Goal: Navigation & Orientation: Find specific page/section

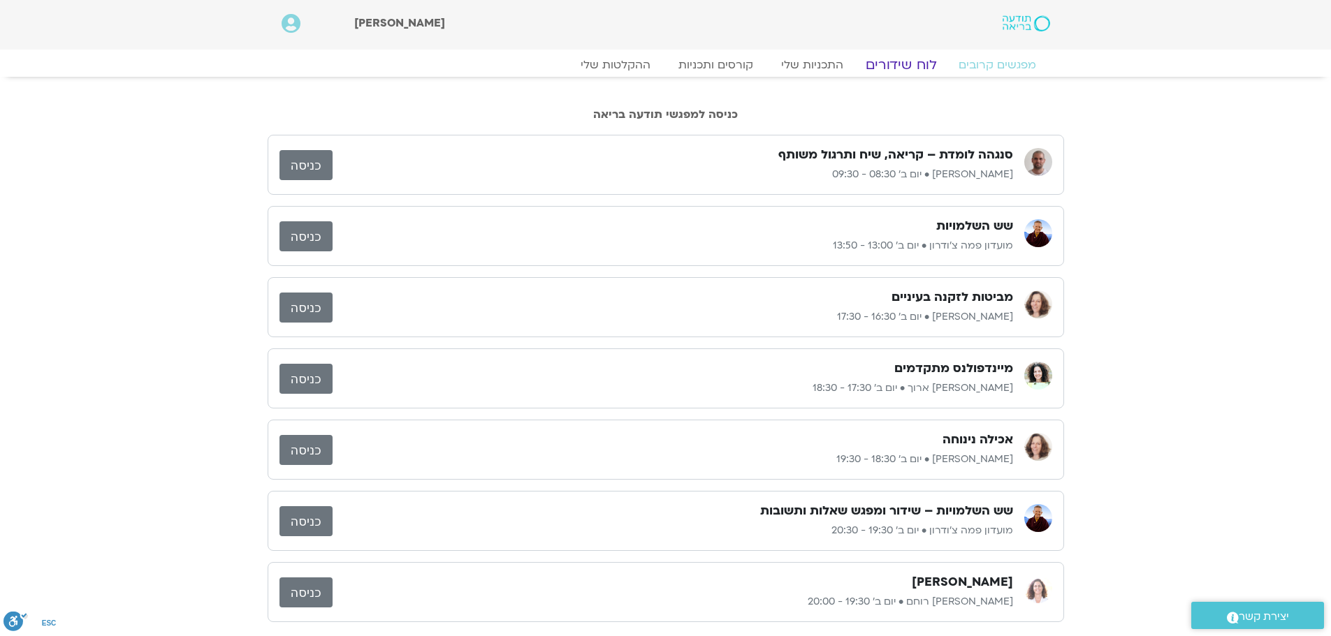
click at [891, 67] on link "לוח שידורים" at bounding box center [900, 65] width 105 height 17
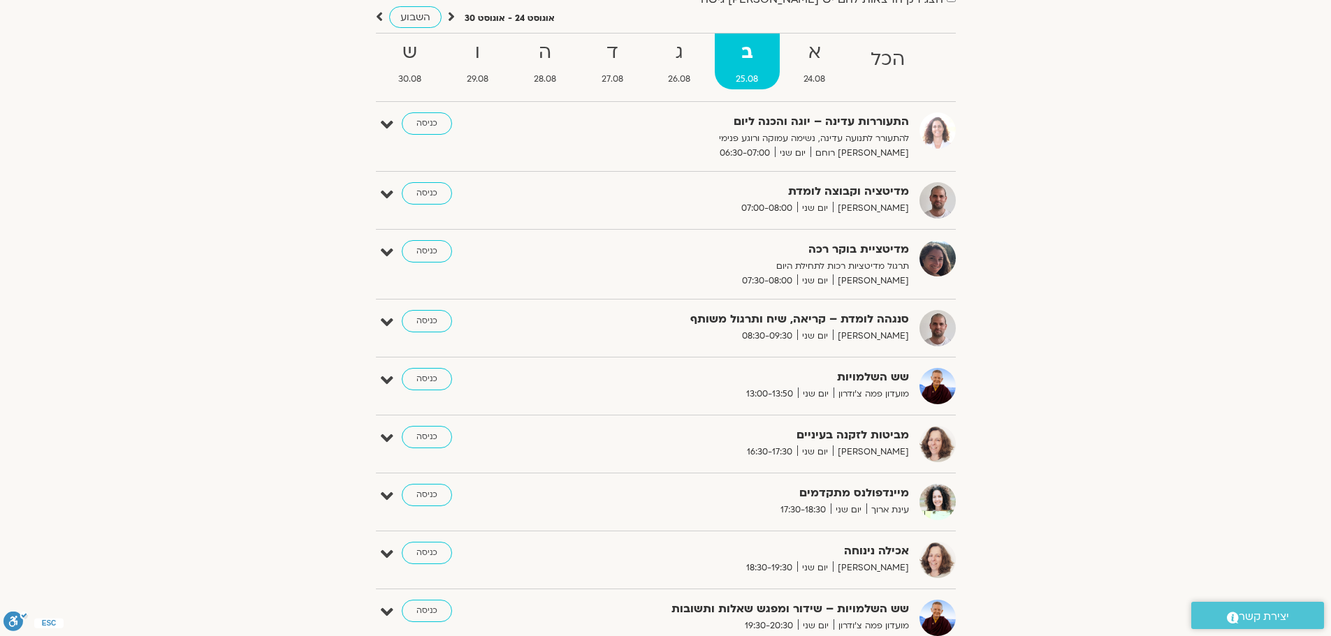
scroll to position [140, 0]
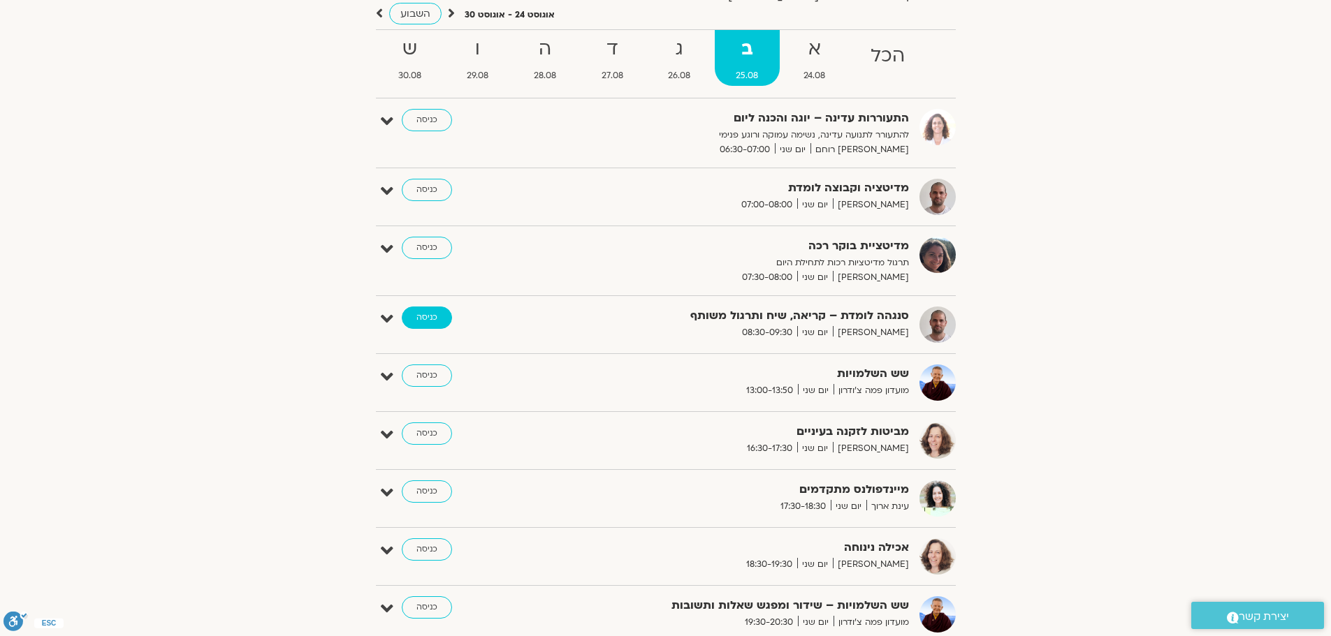
click at [411, 325] on link "כניסה" at bounding box center [427, 318] width 50 height 22
